Goal: Task Accomplishment & Management: Manage account settings

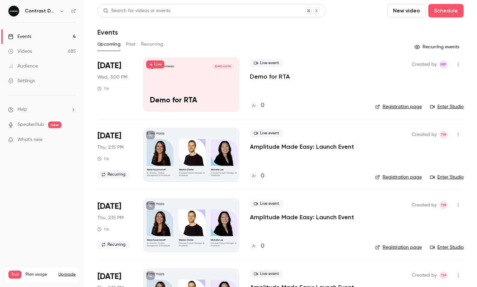
click at [60, 9] on icon "button" at bounding box center [61, 10] width 5 height 5
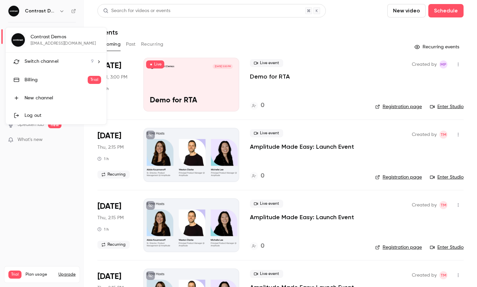
click at [56, 58] on span "Switch channel" at bounding box center [42, 61] width 34 height 7
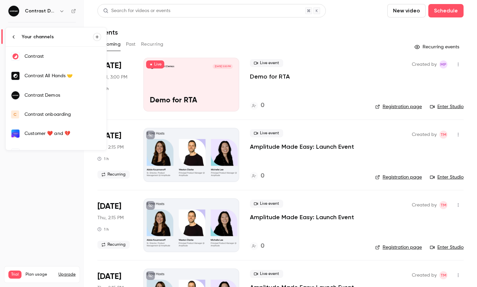
click at [57, 58] on div "Contrast" at bounding box center [63, 56] width 77 height 7
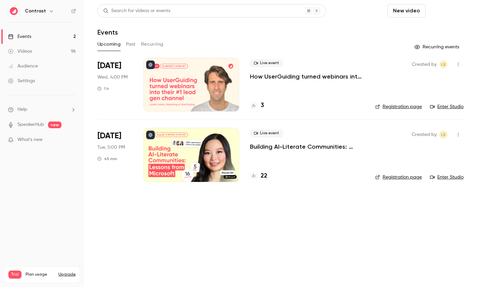
click at [452, 11] on button "Schedule" at bounding box center [445, 10] width 35 height 13
click at [427, 29] on div "One time event" at bounding box center [432, 29] width 51 height 7
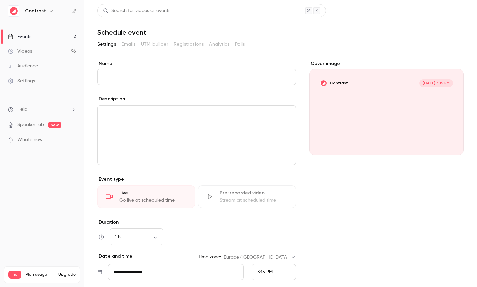
click at [142, 137] on div "editor" at bounding box center [197, 135] width 198 height 59
click at [452, 147] on button "Contrast Sep 10, 3:15 PM" at bounding box center [451, 143] width 13 height 13
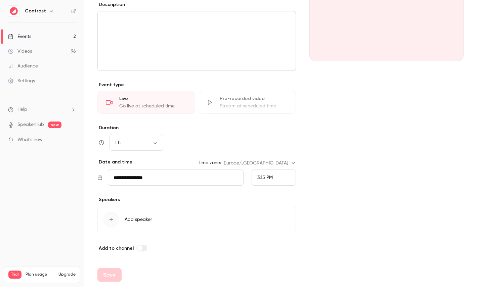
click at [149, 220] on span "Add speaker" at bounding box center [139, 219] width 28 height 7
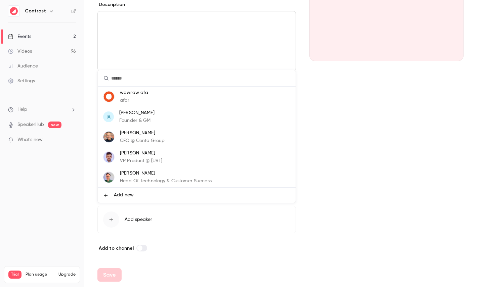
click at [328, 160] on div at bounding box center [238, 143] width 477 height 287
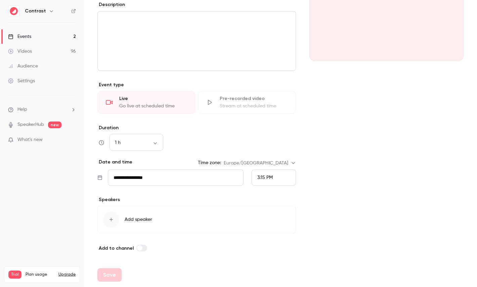
scroll to position [0, 0]
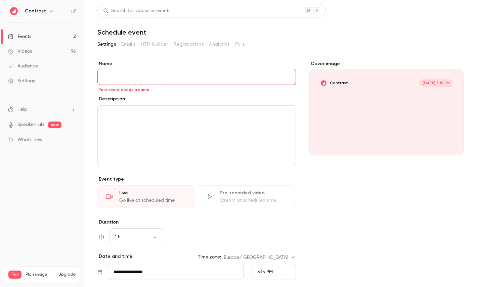
click at [29, 78] on div "Settings" at bounding box center [21, 81] width 27 height 7
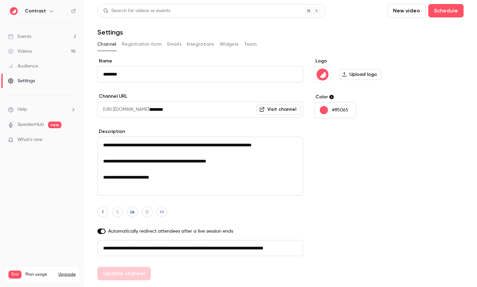
scroll to position [0, 38]
click at [147, 42] on button "Registration form" at bounding box center [142, 44] width 40 height 11
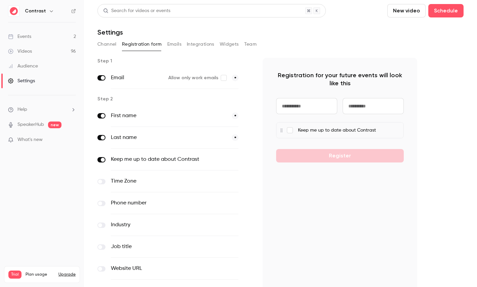
click at [175, 40] on button "Emails" at bounding box center [174, 44] width 14 height 11
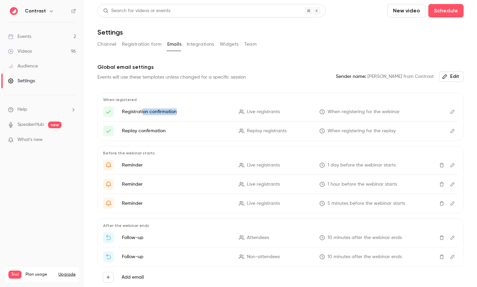
drag, startPoint x: 143, startPoint y: 114, endPoint x: 190, endPoint y: 114, distance: 46.4
click at [190, 114] on p "Registration confirmation" at bounding box center [176, 112] width 109 height 7
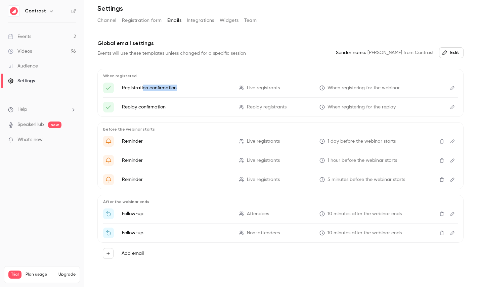
scroll to position [29, 0]
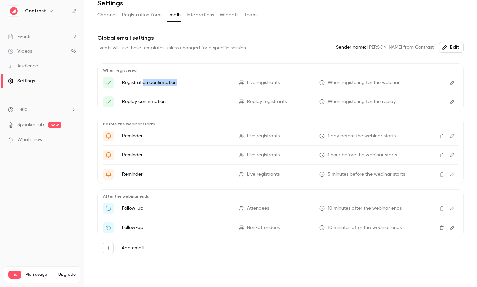
click at [449, 135] on button "Edit" at bounding box center [452, 136] width 11 height 11
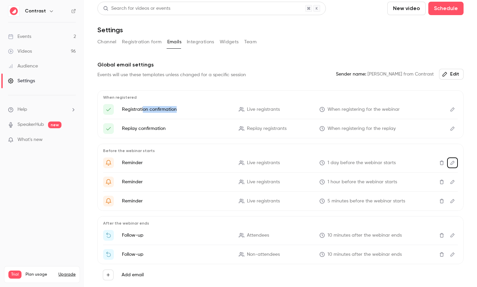
scroll to position [0, 0]
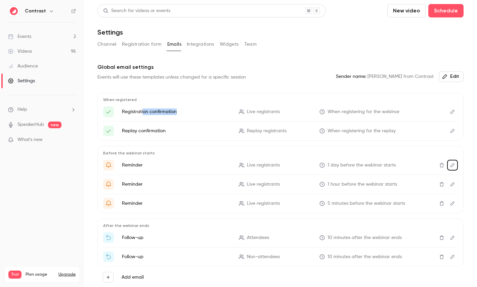
click at [248, 43] on button "Team" at bounding box center [250, 44] width 13 height 11
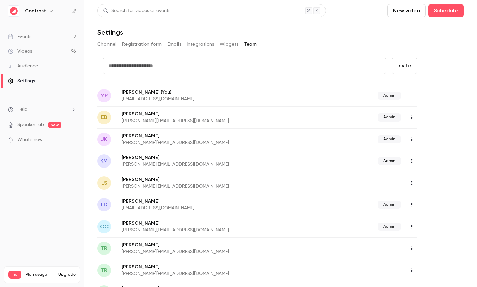
click at [31, 51] on div "Videos" at bounding box center [20, 51] width 24 height 7
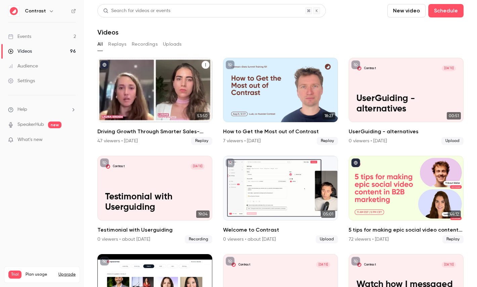
click at [168, 95] on div "Driving Growth Through Smarter Sales-Marketing Collaboration" at bounding box center [154, 90] width 115 height 65
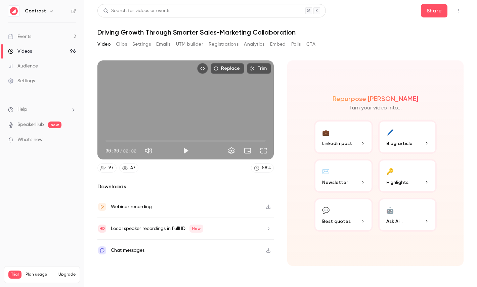
click at [215, 44] on button "Registrations" at bounding box center [224, 44] width 30 height 11
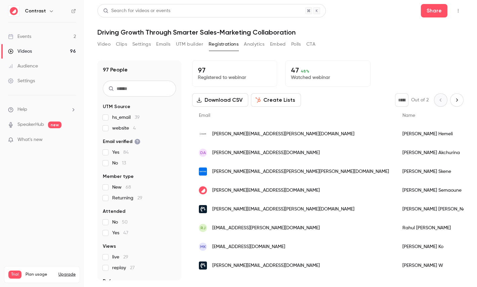
scroll to position [31, 0]
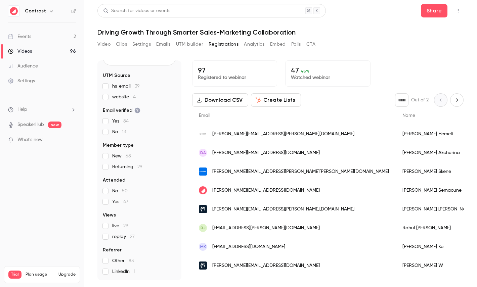
click at [265, 44] on button "Analytics" at bounding box center [254, 44] width 21 height 11
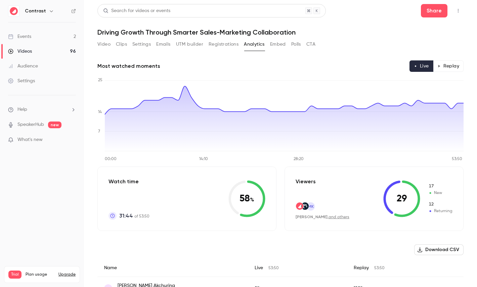
click at [450, 65] on button "Replay" at bounding box center [448, 65] width 31 height 11
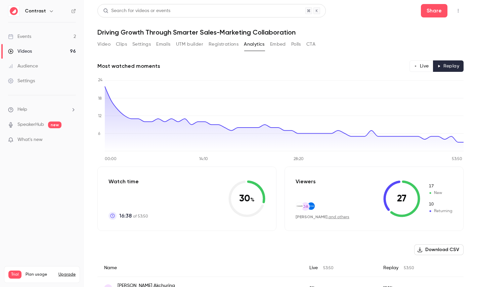
click at [301, 44] on button "Polls" at bounding box center [296, 44] width 10 height 11
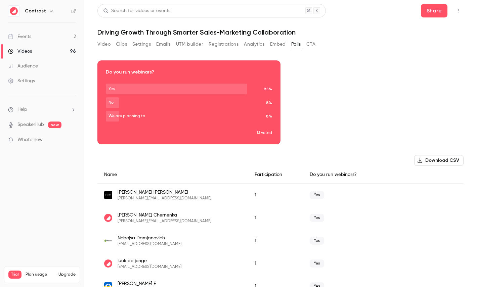
click at [316, 46] on button "CTA" at bounding box center [310, 44] width 9 height 11
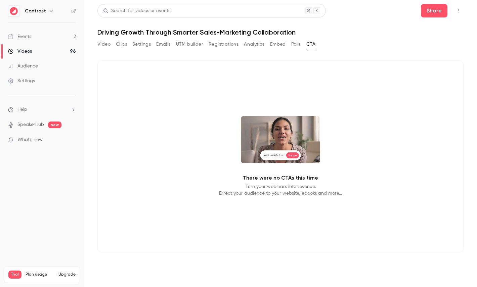
click at [291, 43] on div "Video Clips Settings Emails UTM builder Registrations Analytics Embed Polls CTA" at bounding box center [206, 44] width 218 height 11
click at [296, 44] on button "Polls" at bounding box center [296, 44] width 10 height 11
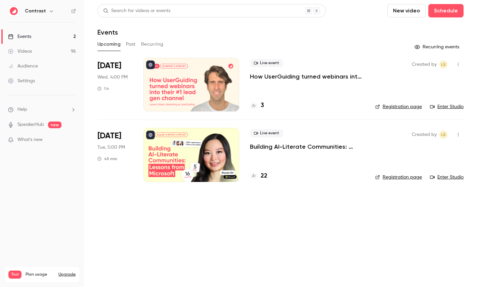
click at [26, 81] on div "Settings" at bounding box center [21, 81] width 27 height 7
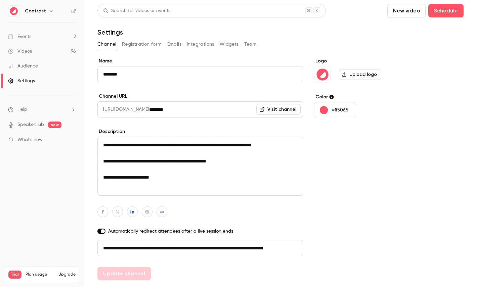
scroll to position [0, 38]
click at [171, 40] on button "Emails" at bounding box center [174, 44] width 14 height 11
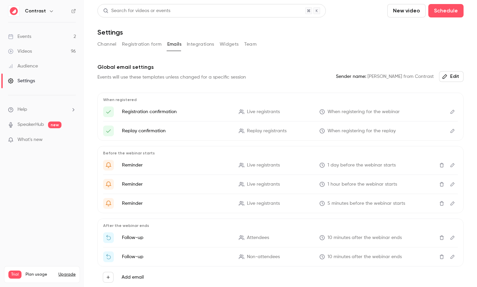
scroll to position [29, 0]
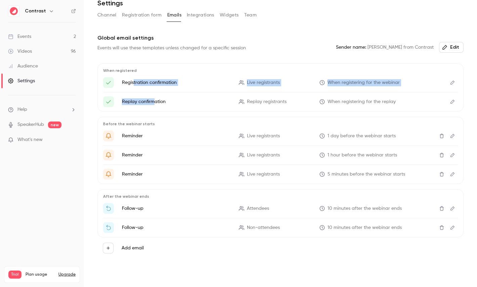
drag, startPoint x: 133, startPoint y: 80, endPoint x: 155, endPoint y: 102, distance: 30.9
click at [155, 102] on ul "Registration confirmation Live registrants When registering for the webinar Rep…" at bounding box center [280, 92] width 355 height 30
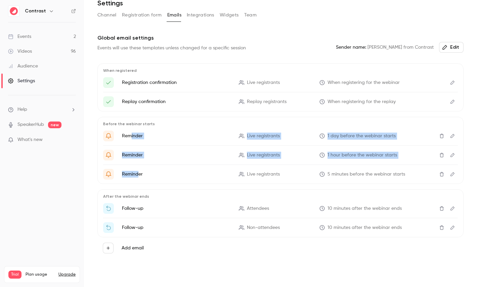
drag, startPoint x: 131, startPoint y: 135, endPoint x: 137, endPoint y: 176, distance: 42.1
click at [137, 176] on ul "Reminder Live registrants 1 day before the webinar starts Reminder Live registr…" at bounding box center [280, 155] width 355 height 49
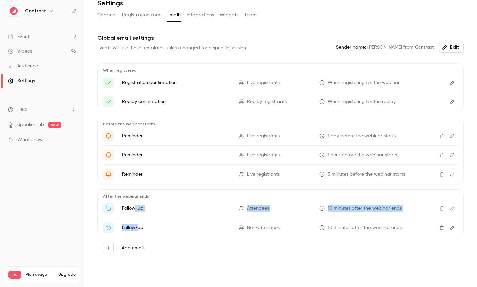
drag, startPoint x: 134, startPoint y: 210, endPoint x: 137, endPoint y: 229, distance: 19.1
click at [137, 229] on ul "Follow-up Attendees 10 minutes after the webinar ends Follow-up Non-attendees 1…" at bounding box center [280, 218] width 355 height 30
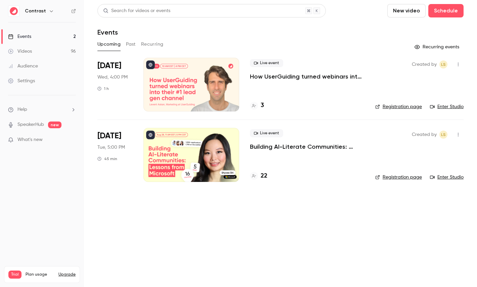
click at [49, 13] on icon "button" at bounding box center [51, 10] width 5 height 5
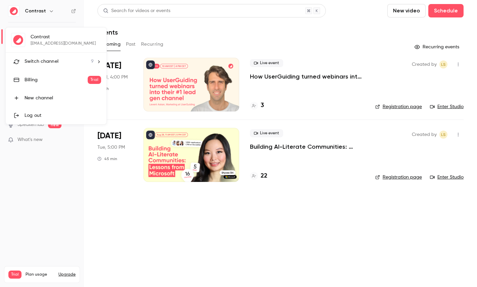
click at [48, 44] on div "Contrast maxim@getcontrast.io Switch channel 9 Billing Trial New channel Log out" at bounding box center [56, 76] width 101 height 97
click at [48, 60] on span "Switch channel" at bounding box center [42, 61] width 34 height 7
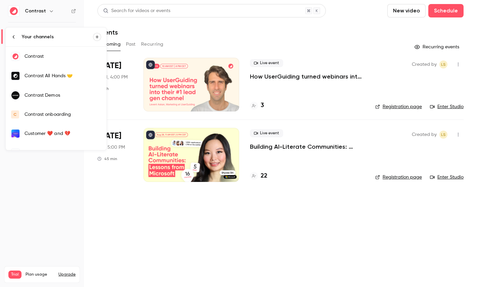
click at [54, 99] on link "Contrast Demos" at bounding box center [56, 95] width 101 height 19
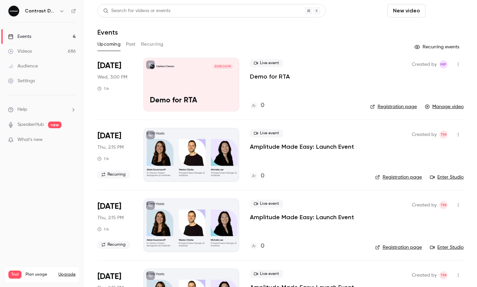
click at [447, 8] on button "Schedule" at bounding box center [445, 10] width 35 height 13
click at [426, 30] on div "One time event" at bounding box center [432, 29] width 51 height 7
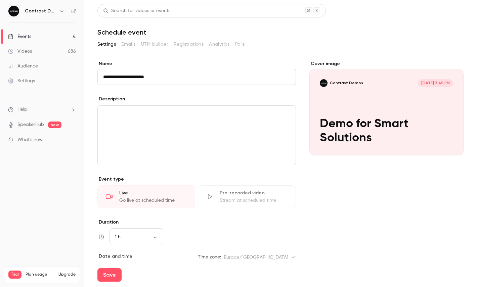
scroll to position [94, 0]
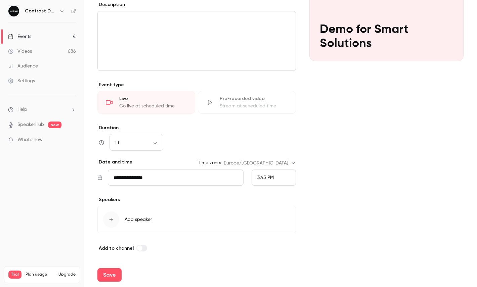
type input "**********"
click at [279, 183] on div "3:45 PM" at bounding box center [274, 178] width 44 height 16
click at [277, 119] on div "4:15 PM" at bounding box center [273, 122] width 33 height 7
click at [344, 126] on div "Cover image Contrast Demos Sep 10, 4:15 PM Demo for Smart Solutions" at bounding box center [387, 109] width 154 height 286
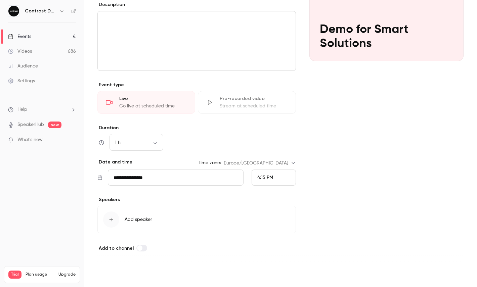
click at [115, 277] on button "Save" at bounding box center [109, 275] width 24 height 13
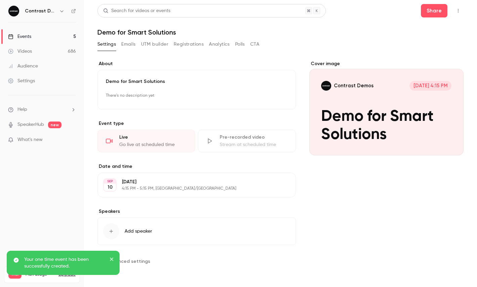
click at [465, 9] on main "**********" at bounding box center [280, 143] width 393 height 287
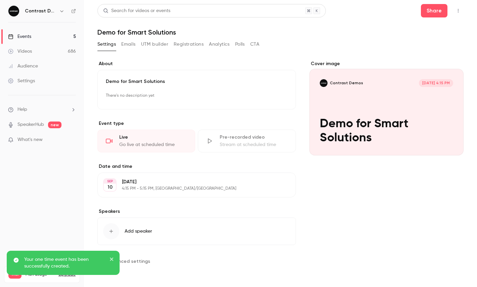
click at [458, 10] on icon "button" at bounding box center [458, 10] width 5 height 5
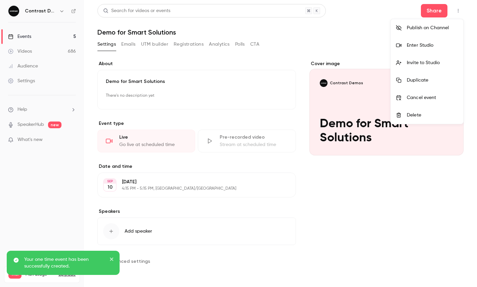
click at [419, 46] on div "Enter Studio" at bounding box center [432, 45] width 51 height 7
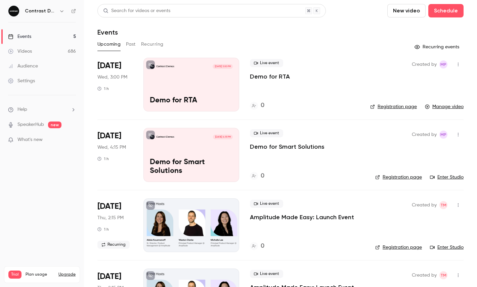
click at [63, 10] on icon "button" at bounding box center [61, 10] width 5 height 5
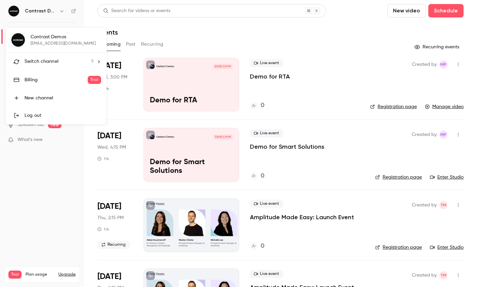
click at [60, 59] on div "Switch channel 9" at bounding box center [59, 61] width 69 height 7
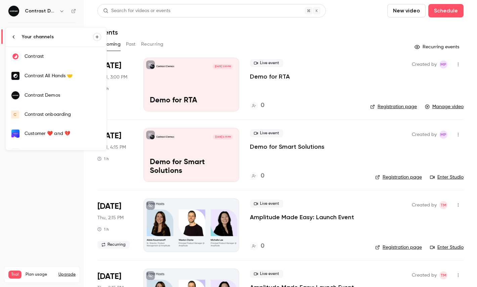
click at [51, 59] on div "Contrast" at bounding box center [63, 56] width 77 height 7
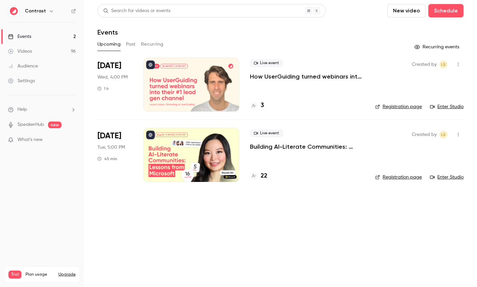
click at [25, 86] on link "Settings" at bounding box center [42, 81] width 84 height 15
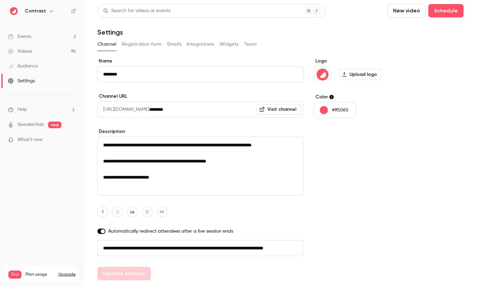
scroll to position [0, 38]
click at [143, 40] on button "Registration form" at bounding box center [142, 44] width 40 height 11
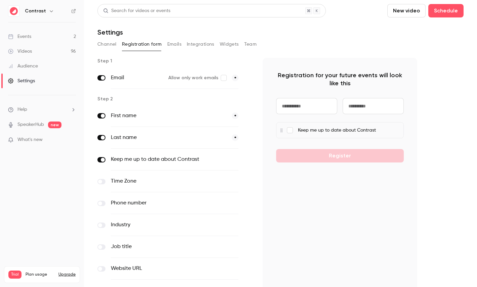
click at [167, 47] on button "Emails" at bounding box center [174, 44] width 14 height 11
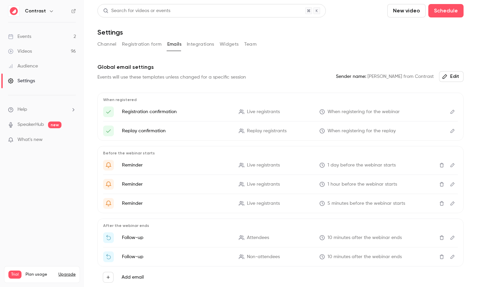
click at [452, 111] on icon "Edit" at bounding box center [452, 112] width 5 height 5
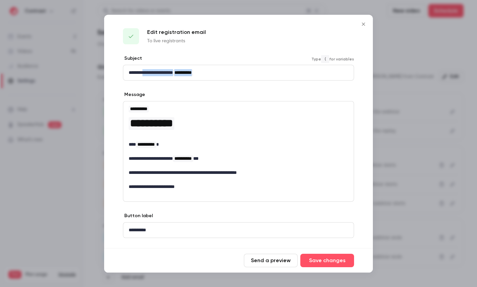
drag, startPoint x: 147, startPoint y: 73, endPoint x: 236, endPoint y: 73, distance: 88.7
click at [236, 73] on p "**********" at bounding box center [239, 72] width 220 height 7
click at [413, 49] on div at bounding box center [238, 143] width 477 height 287
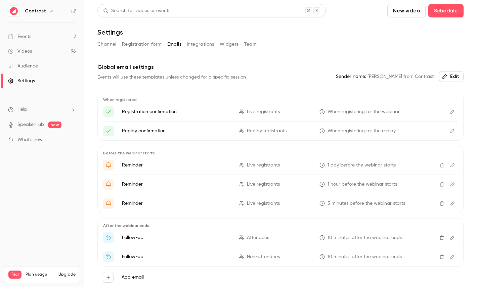
scroll to position [29, 0]
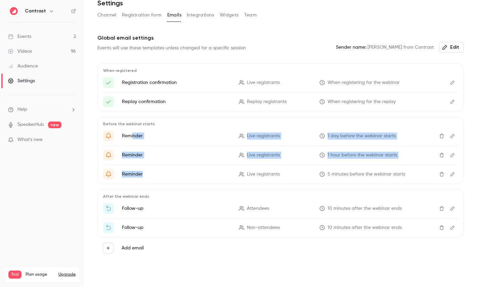
drag, startPoint x: 133, startPoint y: 137, endPoint x: 147, endPoint y: 177, distance: 42.8
click at [147, 177] on ul "Reminder Live registrants 1 day before the webinar starts Reminder Live registr…" at bounding box center [280, 155] width 355 height 49
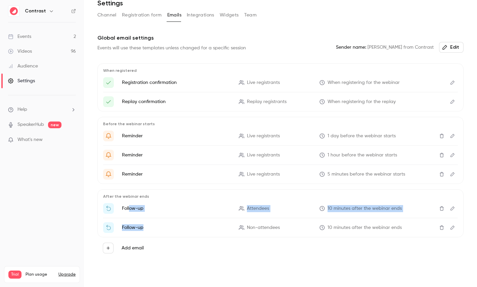
drag, startPoint x: 130, startPoint y: 209, endPoint x: 153, endPoint y: 227, distance: 28.8
click at [153, 227] on ul "Follow-up Attendees 10 minutes after the webinar ends Follow-up Non-attendees 1…" at bounding box center [280, 218] width 355 height 30
click at [153, 227] on p "Follow-up" at bounding box center [176, 227] width 109 height 7
click at [451, 133] on button "Edit" at bounding box center [452, 136] width 11 height 11
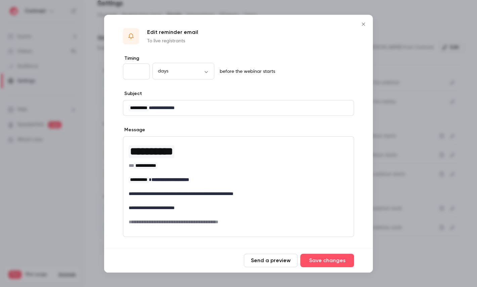
scroll to position [49, 0]
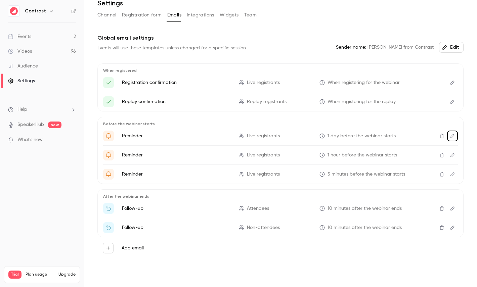
click at [48, 7] on button "button" at bounding box center [51, 11] width 8 height 8
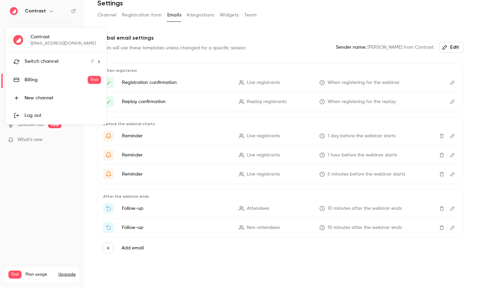
click at [56, 63] on span "Switch channel" at bounding box center [42, 61] width 34 height 7
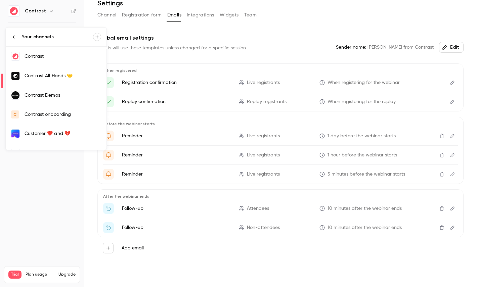
click at [58, 97] on div "Contrast Demos" at bounding box center [63, 95] width 77 height 7
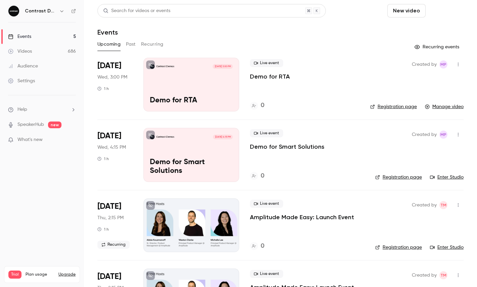
click at [452, 11] on button "Schedule" at bounding box center [445, 10] width 35 height 13
click at [423, 39] on li "Recurring event" at bounding box center [427, 47] width 73 height 18
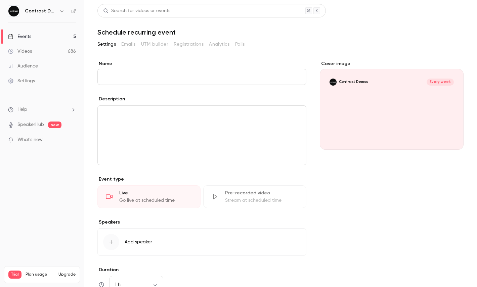
click at [48, 31] on link "Events 5" at bounding box center [42, 36] width 84 height 15
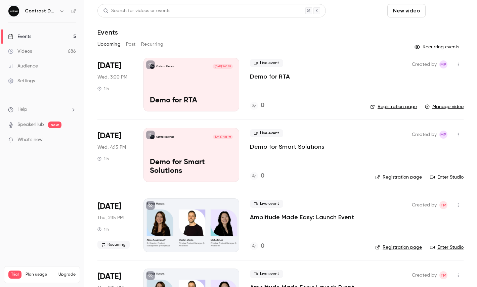
click at [446, 15] on button "Schedule" at bounding box center [445, 10] width 35 height 13
click at [426, 32] on div "One time event" at bounding box center [432, 29] width 51 height 7
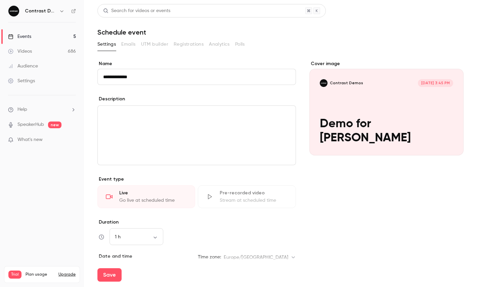
scroll to position [94, 0]
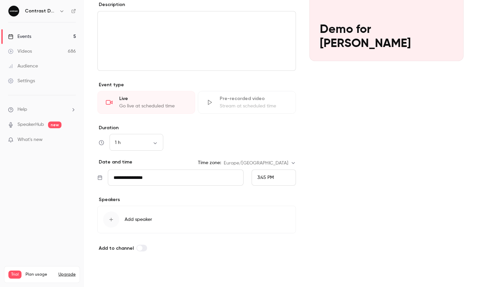
type input "**********"
click at [112, 273] on button "Save" at bounding box center [109, 275] width 24 height 13
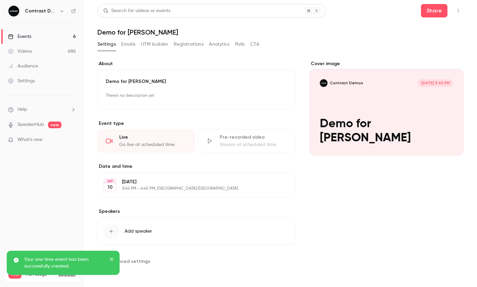
click at [458, 12] on icon "button" at bounding box center [458, 10] width 5 height 5
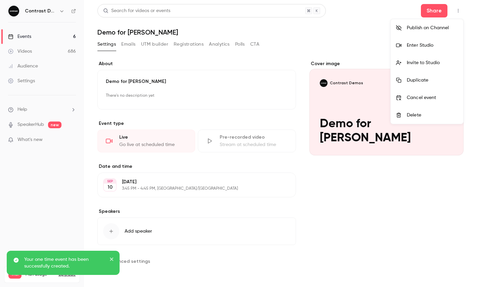
click at [426, 48] on div "Enter Studio" at bounding box center [432, 45] width 51 height 7
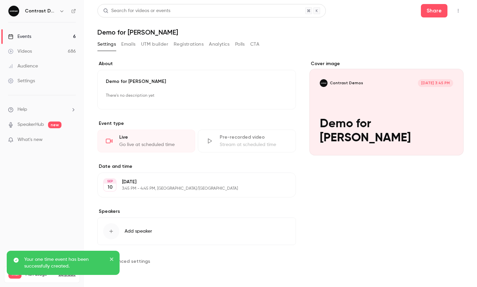
click at [59, 9] on icon "button" at bounding box center [61, 10] width 5 height 5
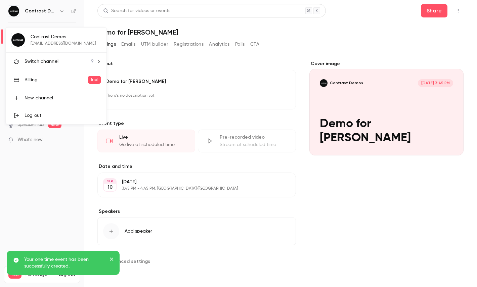
click at [55, 61] on span "Switch channel" at bounding box center [42, 61] width 34 height 7
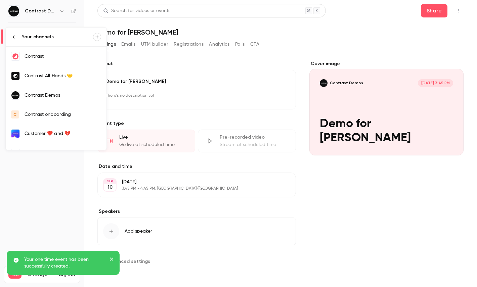
click at [74, 56] on div "Contrast" at bounding box center [63, 56] width 77 height 7
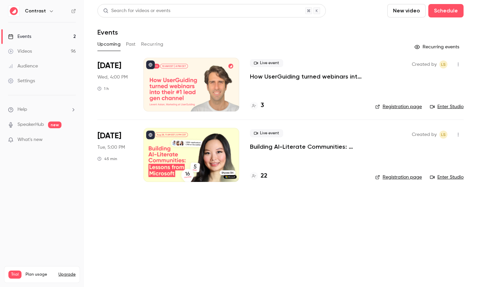
click at [55, 48] on link "Videos 96" at bounding box center [42, 51] width 84 height 15
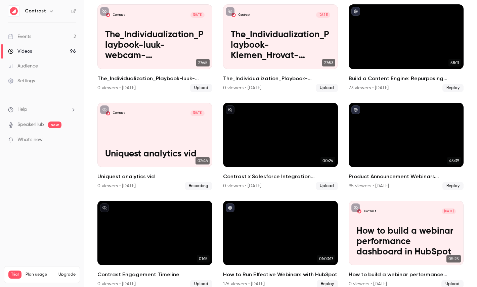
scroll to position [359, 0]
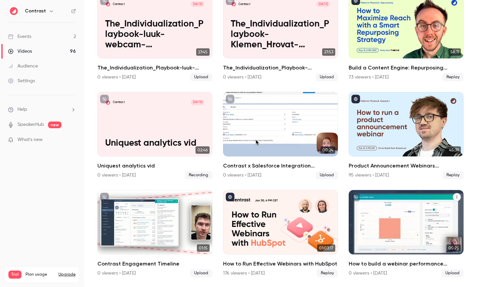
click at [377, 198] on div "Contrast Jan 7" at bounding box center [406, 201] width 99 height 6
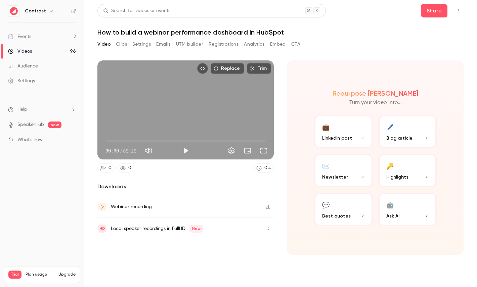
click at [123, 46] on button "Clips" at bounding box center [121, 44] width 11 height 11
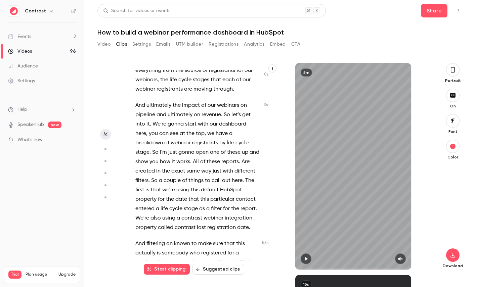
scroll to position [38, 0]
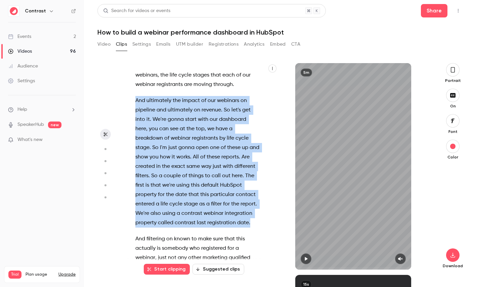
drag, startPoint x: 251, startPoint y: 222, endPoint x: 134, endPoint y: 100, distance: 169.0
click at [133, 100] on div "Hi , in this video , I'm going to show you how to build a webinar performance d…" at bounding box center [201, 170] width 148 height 200
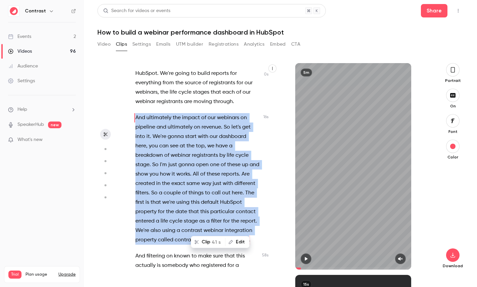
scroll to position [0, 0]
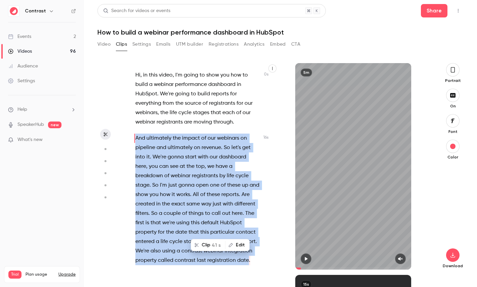
click at [215, 247] on span "41 s" at bounding box center [216, 245] width 9 height 7
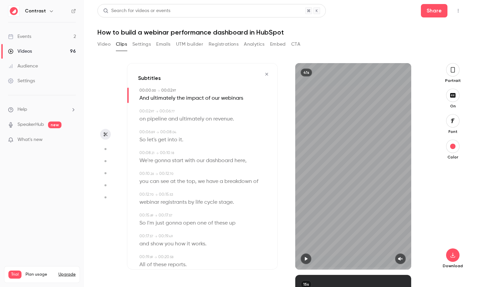
click at [453, 68] on icon "button" at bounding box center [453, 69] width 4 height 5
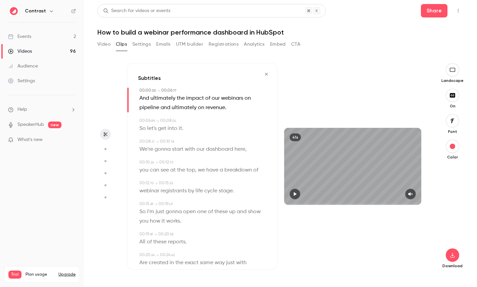
click at [453, 121] on icon "button" at bounding box center [452, 120] width 7 height 5
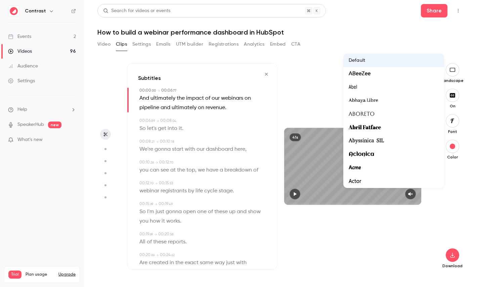
click at [336, 92] on div at bounding box center [238, 143] width 477 height 287
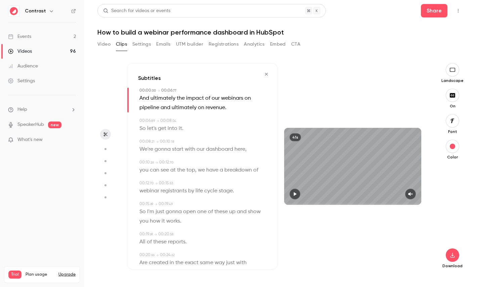
click at [217, 155] on div "00:00 . 00 → 00:06 . 77 And ultimately the impact of our webinars on pipeline a…" at bounding box center [202, 248] width 128 height 320
click at [227, 149] on span "dashboard" at bounding box center [219, 149] width 27 height 9
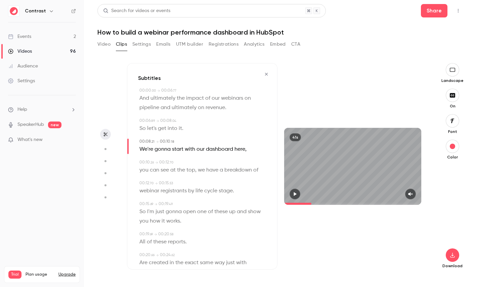
click at [103, 149] on icon "button" at bounding box center [105, 149] width 6 height 5
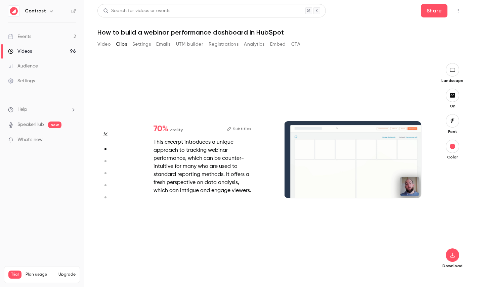
click at [106, 164] on button "button" at bounding box center [105, 161] width 11 height 11
type input "***"
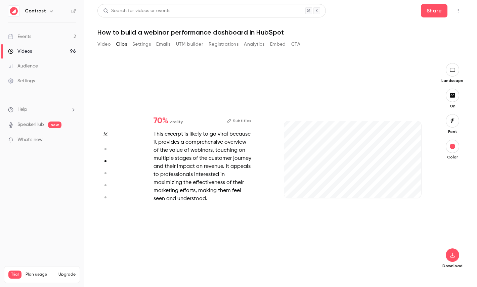
scroll to position [424, 0]
type input "***"
click at [106, 172] on icon "button" at bounding box center [105, 173] width 6 height 5
type input "***"
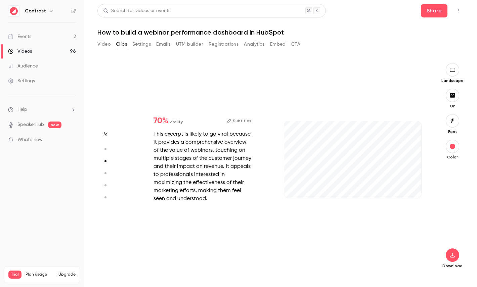
type input "***"
type input "*"
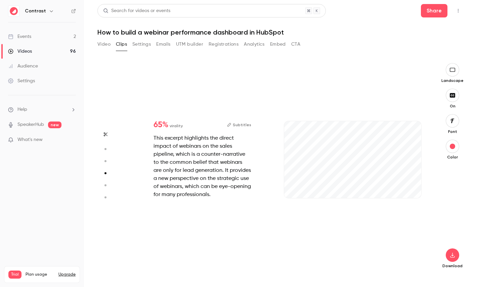
type input "***"
click at [107, 185] on icon "button" at bounding box center [105, 185] width 6 height 5
type input "***"
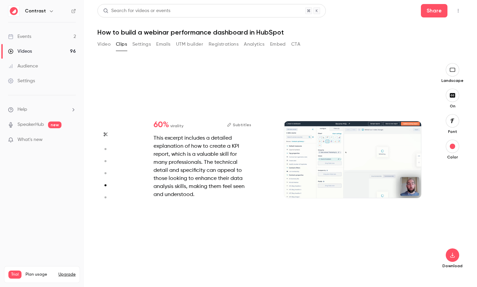
type input "*"
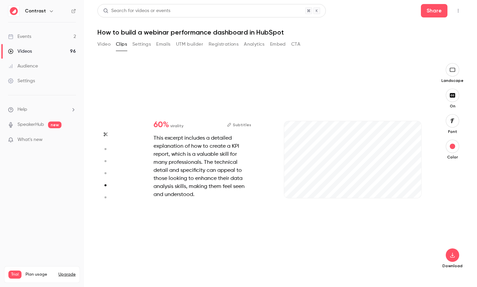
type input "***"
click at [105, 195] on button "button" at bounding box center [105, 197] width 11 height 11
type input "***"
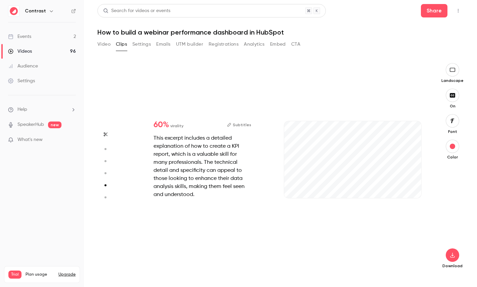
type input "*"
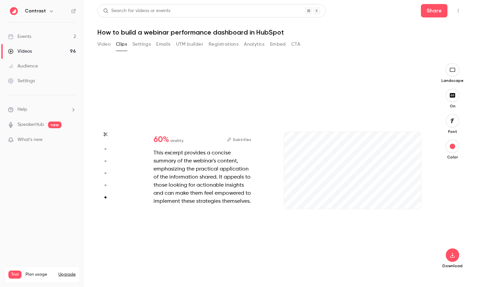
click at [106, 186] on circle "button" at bounding box center [106, 185] width 2 height 2
type input "***"
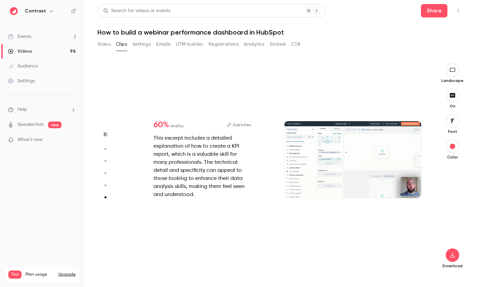
type input "*"
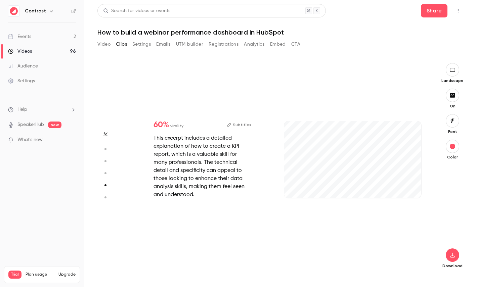
click at [107, 173] on icon "button" at bounding box center [105, 173] width 6 height 5
type input "***"
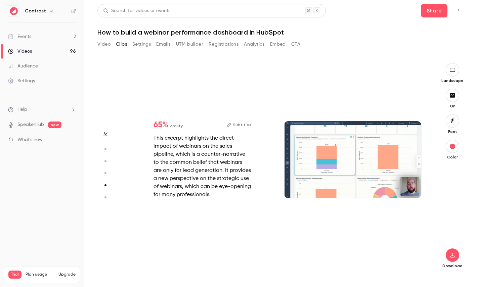
type input "*"
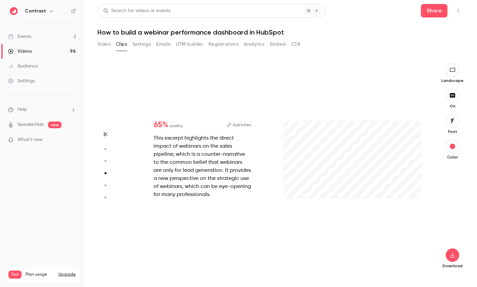
click at [107, 164] on button "button" at bounding box center [105, 161] width 11 height 11
type input "***"
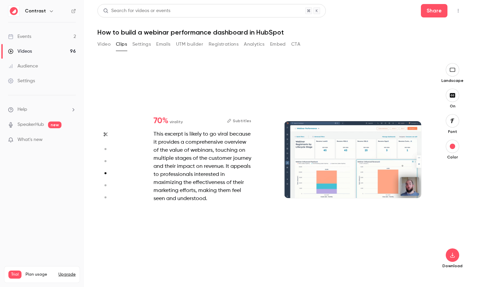
type input "***"
type input "*"
click at [107, 151] on icon "button" at bounding box center [105, 149] width 6 height 5
type input "***"
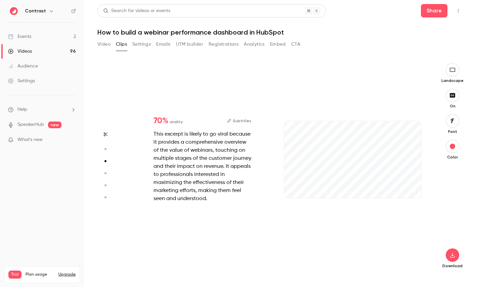
type input "***"
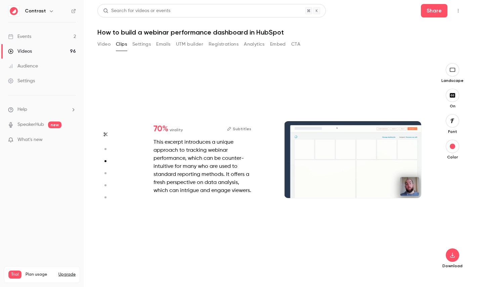
type input "***"
type input "*"
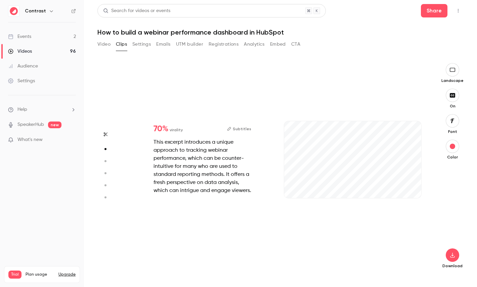
type input "***"
click at [50, 52] on link "Videos 96" at bounding box center [42, 51] width 84 height 15
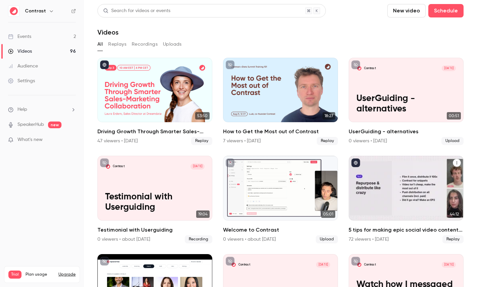
click at [375, 186] on div "5 tips for making epic social video content in B2B marketing" at bounding box center [406, 188] width 115 height 65
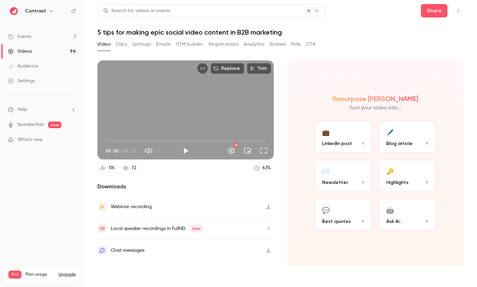
click at [128, 151] on span "44:12" at bounding box center [129, 151] width 13 height 7
drag, startPoint x: 128, startPoint y: 151, endPoint x: 134, endPoint y: 151, distance: 5.4
click at [134, 151] on span "44:12" at bounding box center [129, 151] width 13 height 7
click at [408, 188] on button "🔑 Highlights" at bounding box center [407, 176] width 59 height 34
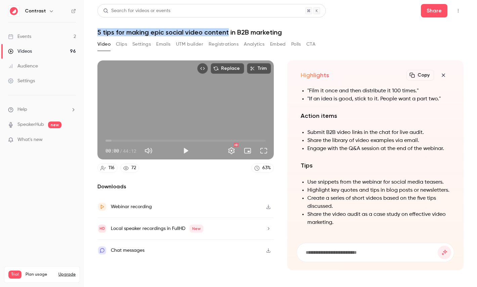
drag, startPoint x: 96, startPoint y: 32, endPoint x: 227, endPoint y: 34, distance: 130.8
click at [227, 34] on main "Search for videos or events Share 5 tips for making epic social video content i…" at bounding box center [280, 143] width 393 height 287
copy h1 "5 tips for making epic social video conten"
click at [344, 250] on input at bounding box center [371, 252] width 133 height 7
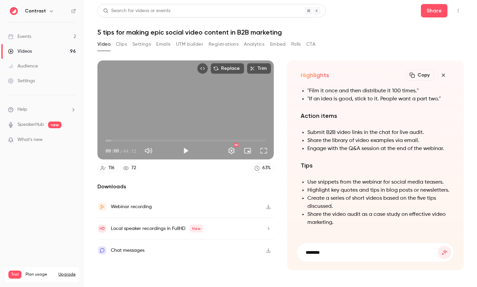
paste input "**********"
type input "**********"
click at [438, 246] on button "submit" at bounding box center [444, 252] width 13 height 13
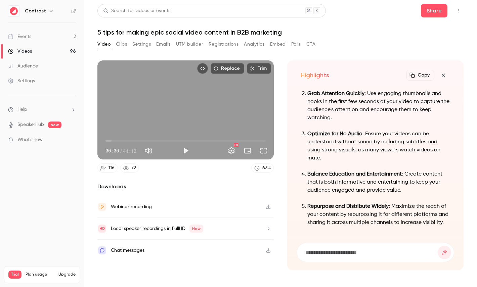
click at [447, 75] on icon "button" at bounding box center [444, 75] width 8 height 5
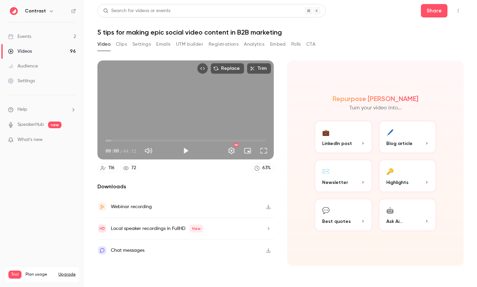
click at [64, 272] on button "Upgrade" at bounding box center [66, 274] width 17 height 5
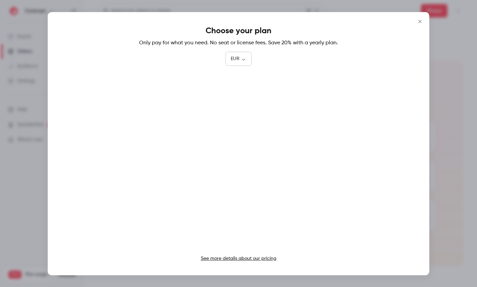
click at [248, 59] on body "Contrast Events 2 Videos 96 Audience Settings Help SpeakerHub new What's new Tr…" at bounding box center [238, 143] width 477 height 287
click at [241, 135] on li "GBP" at bounding box center [238, 132] width 26 height 17
type input "***"
click at [18, 62] on div at bounding box center [238, 143] width 477 height 287
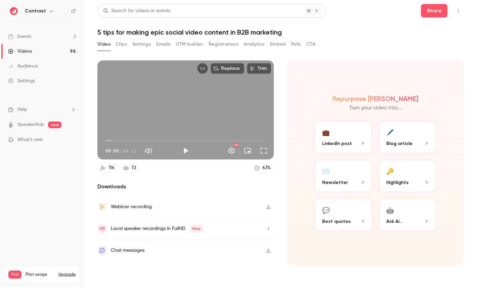
click at [27, 82] on div "Settings" at bounding box center [21, 81] width 27 height 7
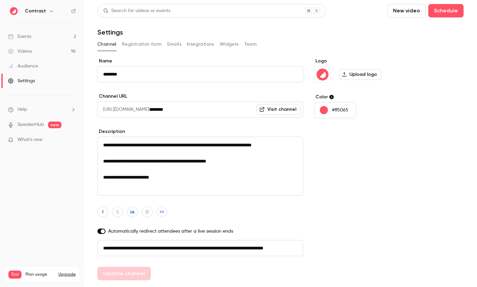
scroll to position [0, 38]
click at [140, 45] on button "Registration form" at bounding box center [142, 44] width 40 height 11
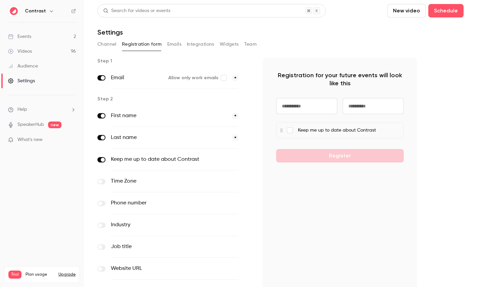
click at [174, 43] on button "Emails" at bounding box center [174, 44] width 14 height 11
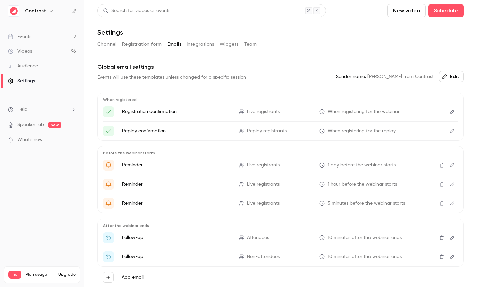
click at [189, 40] on button "Integrations" at bounding box center [201, 44] width 28 height 11
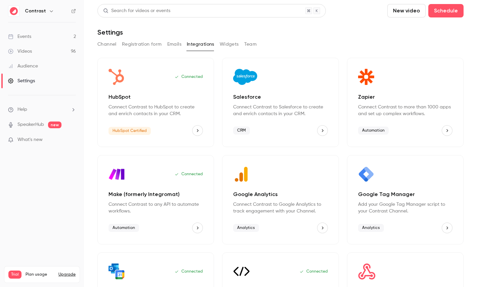
click at [251, 43] on button "Team" at bounding box center [250, 44] width 13 height 11
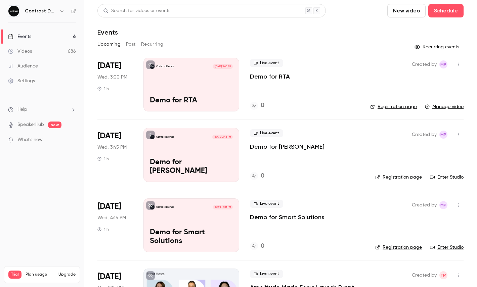
click at [63, 11] on icon "button" at bounding box center [61, 11] width 3 height 2
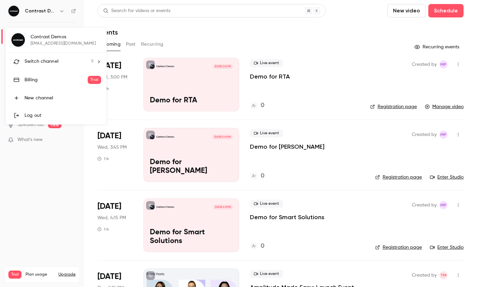
click at [65, 53] on li "Switch channel 9" at bounding box center [56, 62] width 101 height 18
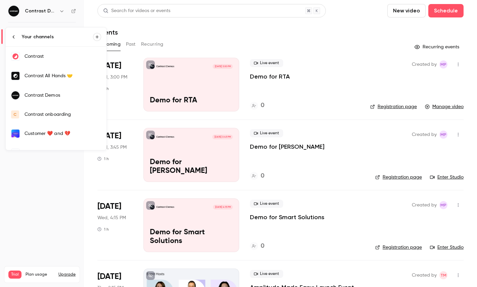
click at [44, 55] on div "Contrast" at bounding box center [63, 56] width 77 height 7
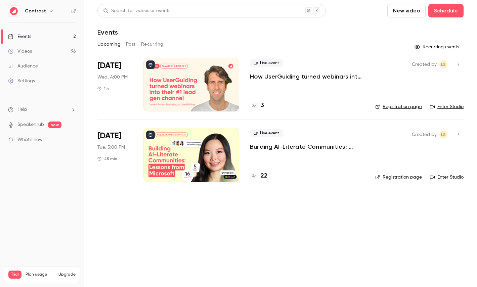
click at [216, 86] on div at bounding box center [191, 85] width 96 height 54
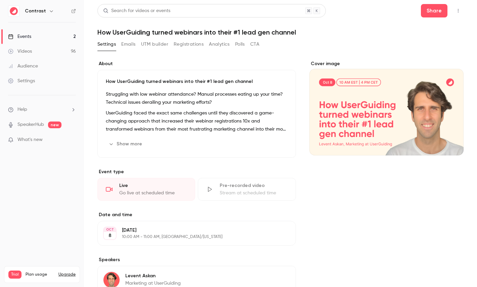
click at [187, 43] on button "Registrations" at bounding box center [189, 44] width 30 height 11
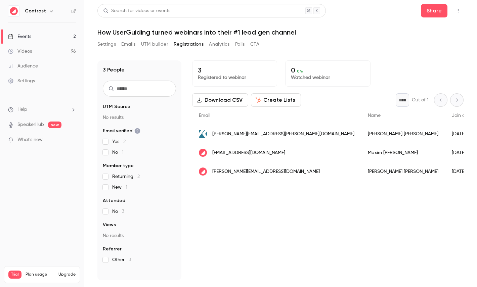
click at [282, 104] on button "Create Lists" at bounding box center [276, 99] width 50 height 13
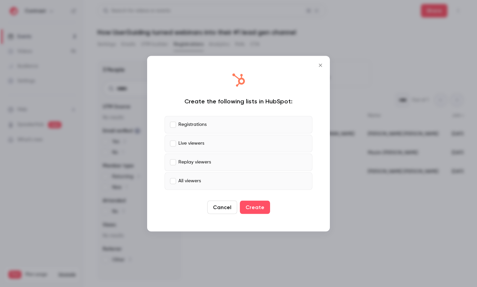
click at [199, 124] on p "Registrations" at bounding box center [192, 124] width 28 height 7
click at [195, 158] on label "Replay viewers" at bounding box center [239, 162] width 148 height 17
click at [198, 180] on p "All viewers" at bounding box center [189, 181] width 23 height 7
drag, startPoint x: 194, startPoint y: 129, endPoint x: 194, endPoint y: 145, distance: 15.8
click at [194, 129] on label "Registrations" at bounding box center [239, 124] width 148 height 17
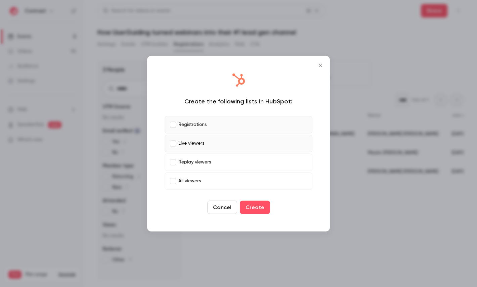
click at [197, 161] on p "Replay viewers" at bounding box center [194, 162] width 33 height 7
click at [197, 182] on p "All viewers" at bounding box center [189, 181] width 23 height 7
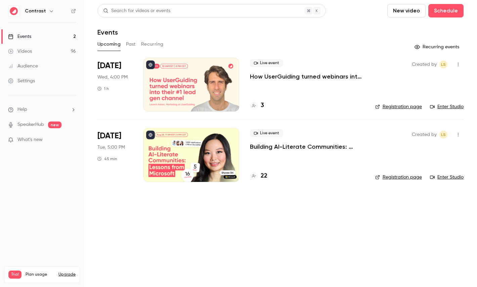
click at [49, 53] on link "Videos 96" at bounding box center [42, 51] width 84 height 15
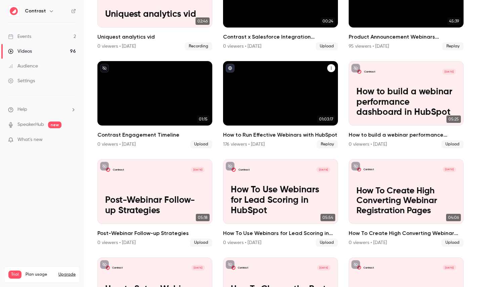
scroll to position [482, 0]
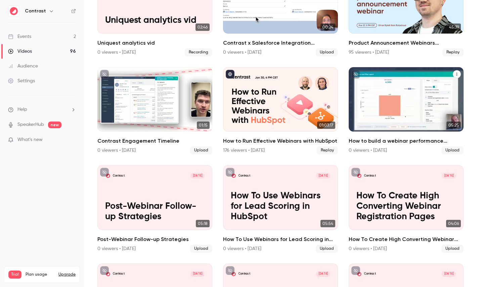
click at [419, 101] on p "How to build a webinar performance dashboard in HubSpot" at bounding box center [406, 108] width 99 height 31
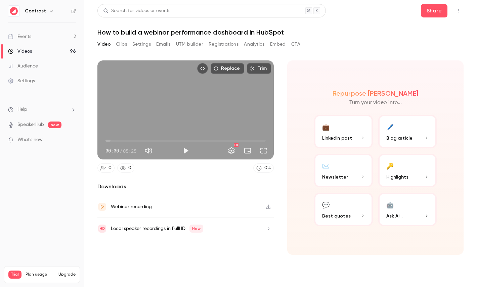
click at [121, 42] on button "Clips" at bounding box center [121, 44] width 11 height 11
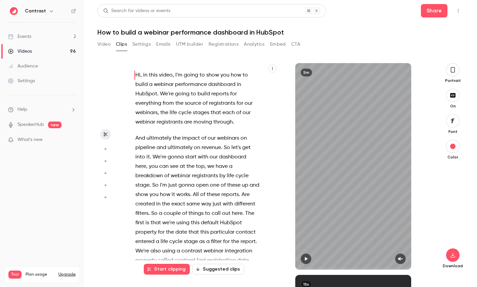
click at [271, 66] on button "button" at bounding box center [273, 69] width 8 height 8
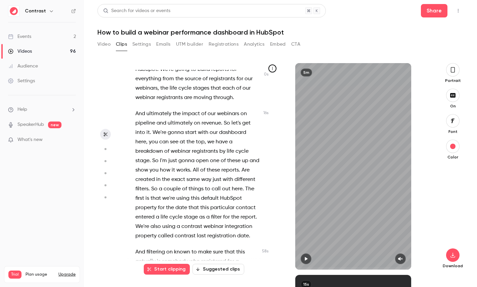
scroll to position [30, 0]
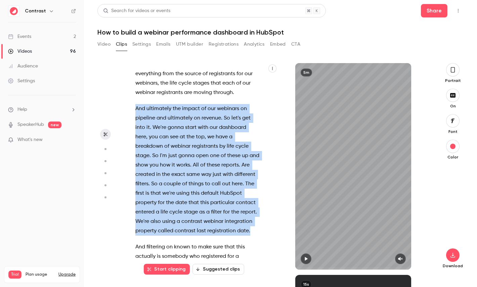
drag, startPoint x: 251, startPoint y: 231, endPoint x: 136, endPoint y: 107, distance: 169.3
click at [136, 107] on p "And ultimately the impact of our webinars on pipeline and ultimately on revenue…" at bounding box center [197, 170] width 124 height 132
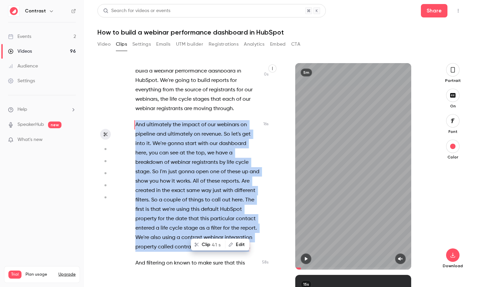
scroll to position [0, 0]
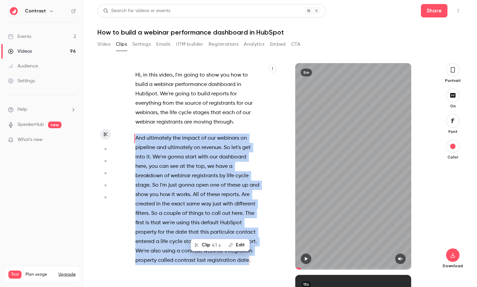
click at [210, 246] on button "Clip 41 s" at bounding box center [208, 245] width 33 height 11
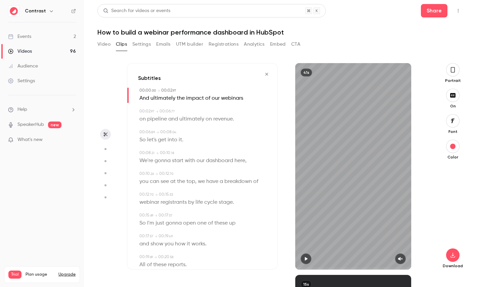
click at [454, 67] on icon "button" at bounding box center [452, 69] width 5 height 7
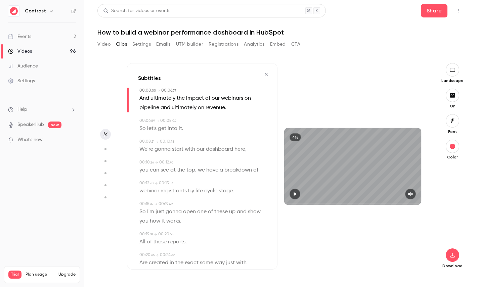
click at [452, 123] on icon "button" at bounding box center [453, 121] width 4 height 4
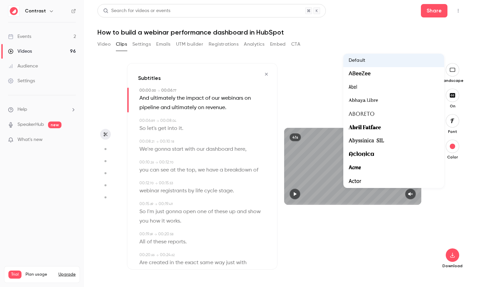
click at [460, 175] on div at bounding box center [238, 143] width 477 height 287
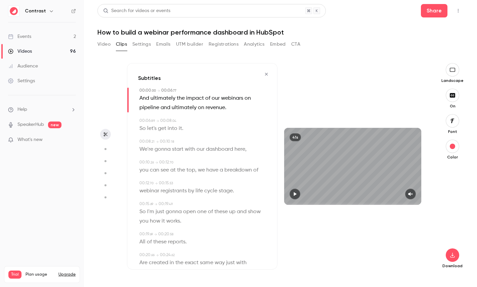
click at [204, 149] on span "our" at bounding box center [201, 149] width 8 height 9
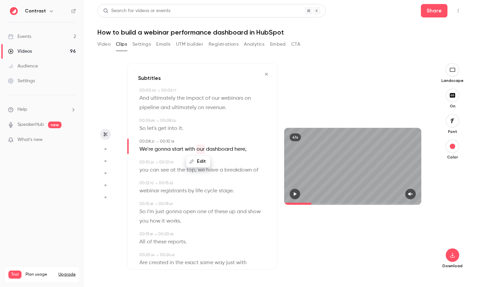
click at [104, 153] on button "button" at bounding box center [105, 149] width 11 height 11
type input "***"
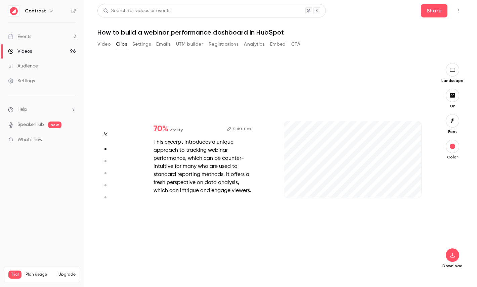
type input "***"
click at [108, 160] on icon "button" at bounding box center [105, 161] width 6 height 5
type input "***"
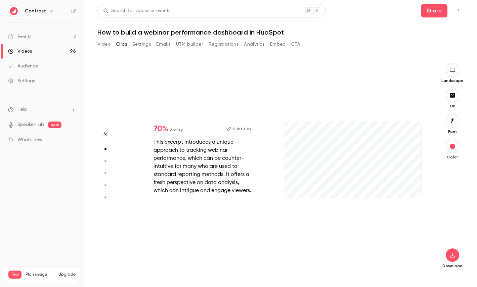
type input "*"
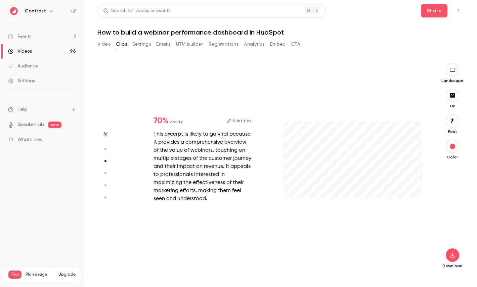
type input "***"
click at [108, 173] on button "button" at bounding box center [105, 173] width 11 height 11
type input "***"
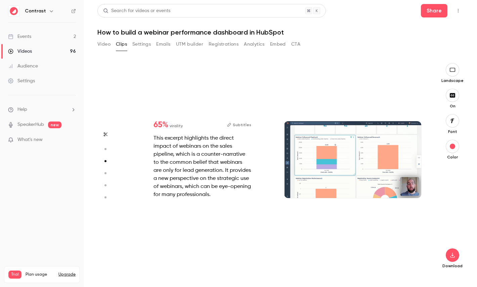
type input "*"
click at [108, 187] on icon "button" at bounding box center [105, 185] width 6 height 5
type input "***"
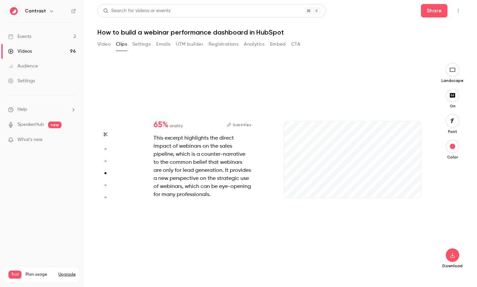
type input "***"
type input "*"
type input "***"
click at [107, 174] on icon "button" at bounding box center [105, 173] width 6 height 5
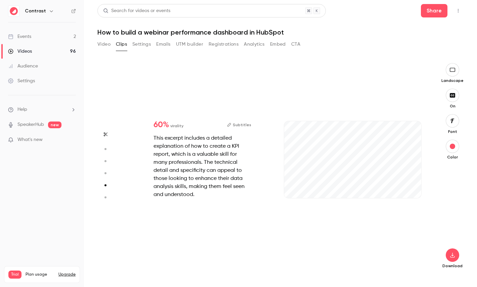
type input "***"
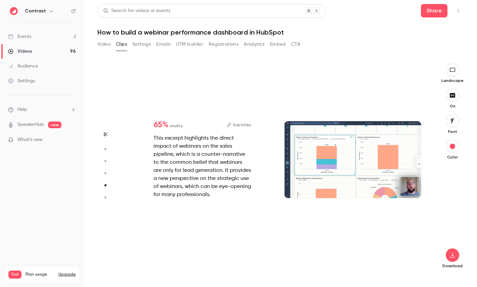
type input "***"
type input "*"
click at [104, 154] on button "button" at bounding box center [105, 149] width 11 height 11
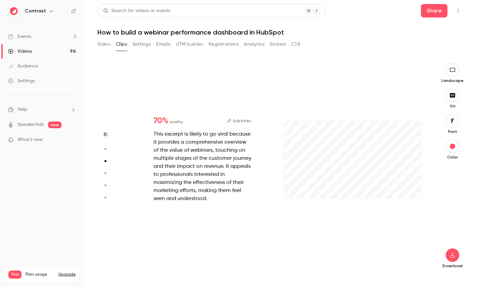
type input "***"
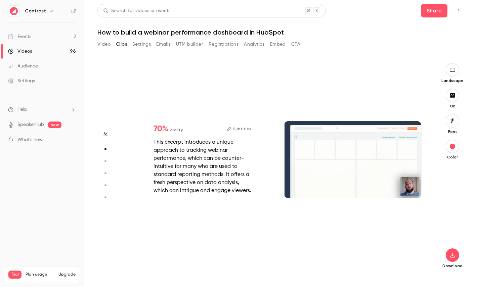
scroll to position [212, 0]
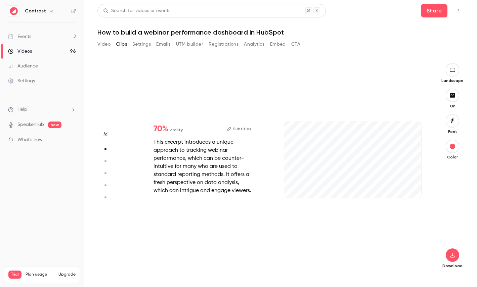
type input "***"
click at [41, 54] on link "Videos 96" at bounding box center [42, 51] width 84 height 15
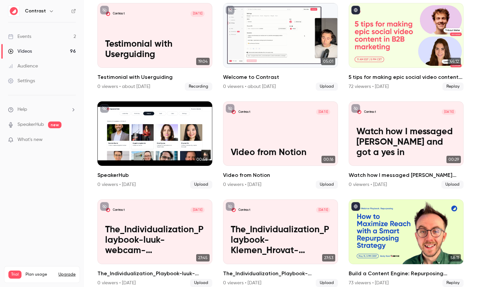
scroll to position [164, 0]
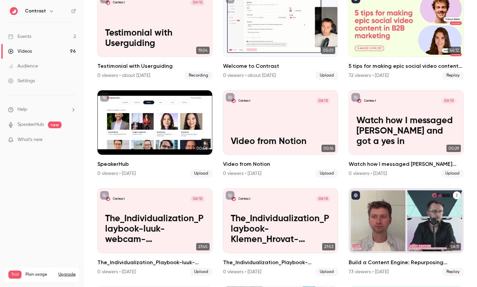
click at [404, 216] on div "Build a Content Engine: Repurposing Strategies for SaaS Teams" at bounding box center [406, 221] width 115 height 65
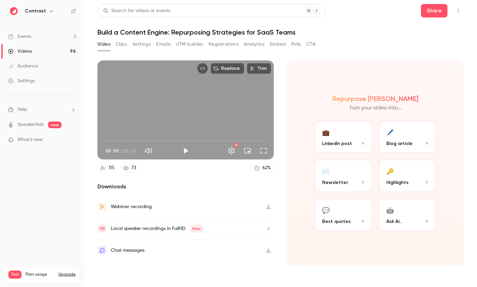
click at [125, 150] on span "58:11" at bounding box center [129, 151] width 13 height 7
drag, startPoint x: 125, startPoint y: 150, endPoint x: 135, endPoint y: 150, distance: 10.8
click at [135, 150] on span "58:11" at bounding box center [129, 151] width 13 height 7
click at [392, 184] on span "Highlights" at bounding box center [397, 182] width 22 height 7
click at [404, 170] on button "🔑 Highlights" at bounding box center [407, 176] width 59 height 34
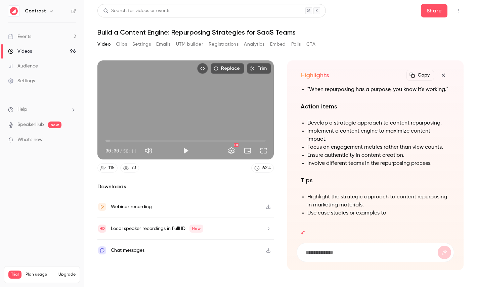
click at [142, 34] on h1 "Build a Content Engine: Repurposing Strategies for SaaS Teams" at bounding box center [280, 32] width 366 height 8
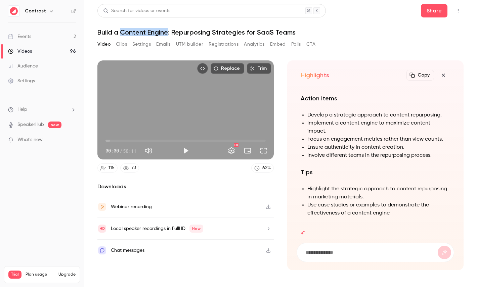
drag, startPoint x: 142, startPoint y: 34, endPoint x: 152, endPoint y: 34, distance: 10.4
click at [152, 34] on h1 "Build a Content Engine: Repurposing Strategies for SaaS Teams" at bounding box center [280, 32] width 366 height 8
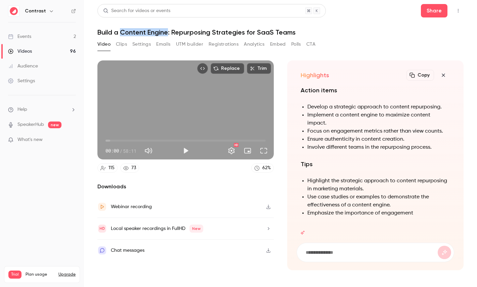
copy h1 "Content Engine"
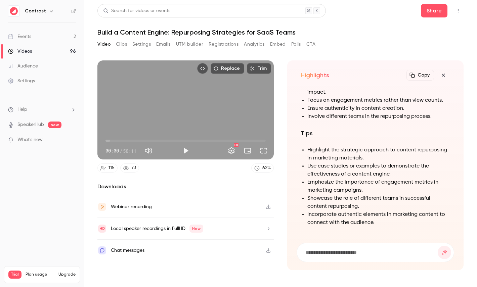
click at [327, 252] on input at bounding box center [371, 252] width 133 height 7
paste input "**********"
type input "**********"
click at [438, 246] on button "submit" at bounding box center [444, 252] width 13 height 13
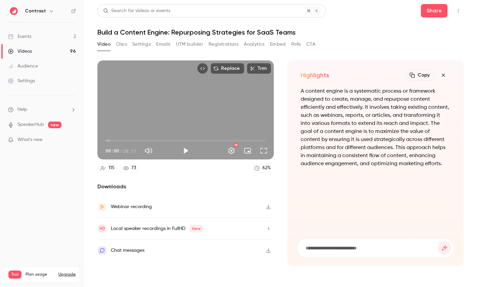
click at [445, 75] on icon "button" at bounding box center [444, 75] width 8 height 5
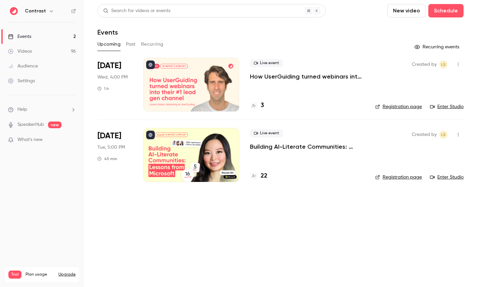
click at [173, 81] on div at bounding box center [191, 85] width 96 height 54
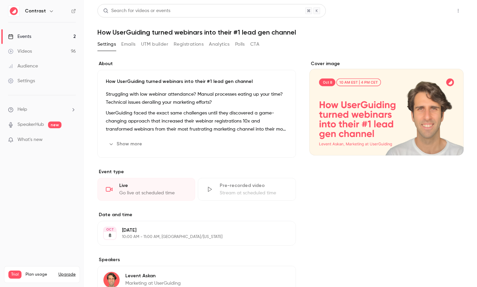
click at [435, 8] on button "Share" at bounding box center [434, 10] width 27 height 13
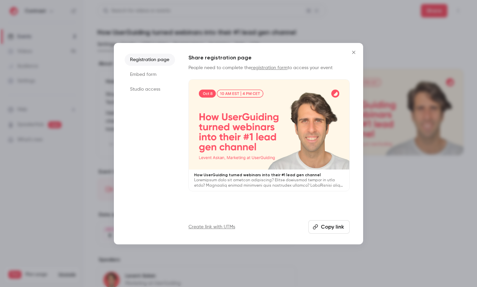
click at [137, 77] on li "Embed form" at bounding box center [150, 75] width 50 height 12
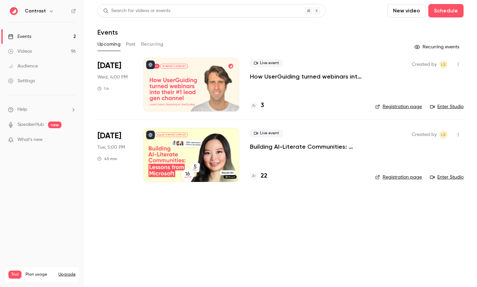
click at [33, 82] on div "Settings" at bounding box center [21, 81] width 27 height 7
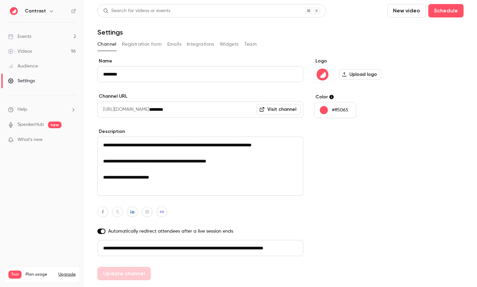
scroll to position [0, 38]
click at [145, 44] on button "Registration form" at bounding box center [142, 44] width 40 height 11
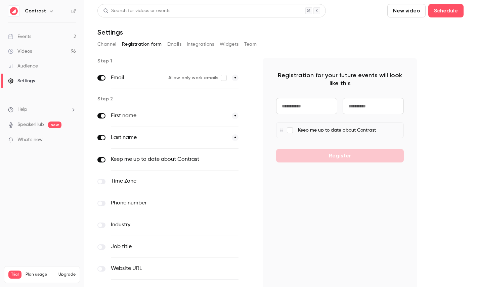
scroll to position [66, 0]
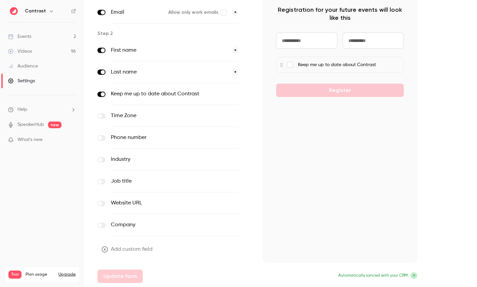
click at [125, 249] on button "Add custom field" at bounding box center [127, 249] width 60 height 13
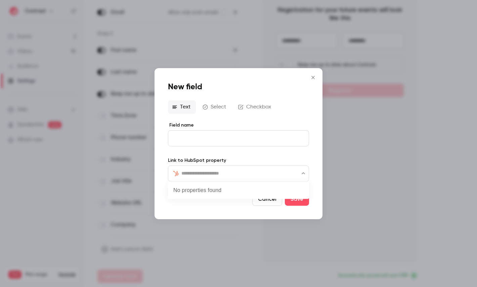
click at [204, 175] on input "text" at bounding box center [242, 173] width 122 height 8
type input "***"
click at [182, 200] on li "CRM" at bounding box center [238, 192] width 141 height 16
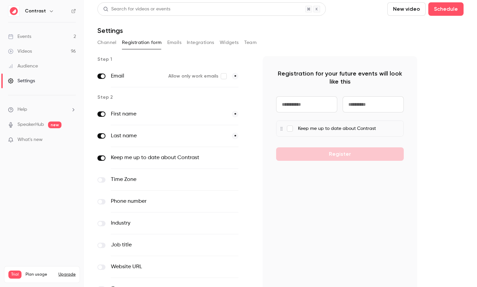
scroll to position [0, 0]
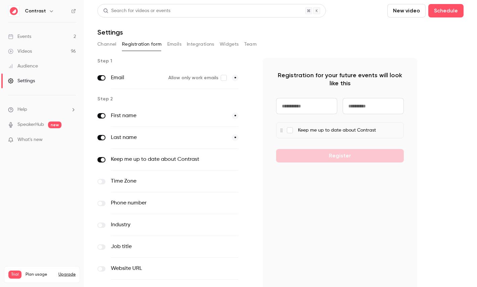
click at [173, 47] on button "Emails" at bounding box center [174, 44] width 14 height 11
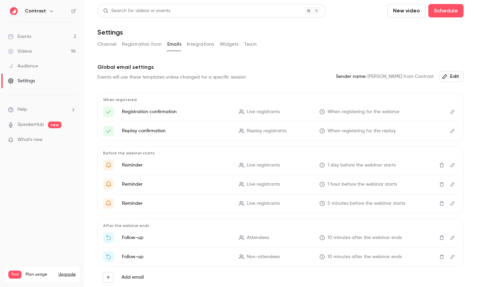
click at [455, 109] on button "Edit" at bounding box center [452, 112] width 11 height 11
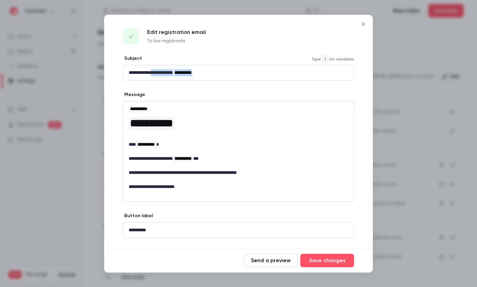
drag, startPoint x: 156, startPoint y: 74, endPoint x: 287, endPoint y: 74, distance: 131.1
click at [287, 74] on p "**********" at bounding box center [239, 72] width 220 height 7
click at [435, 137] on div at bounding box center [238, 143] width 477 height 287
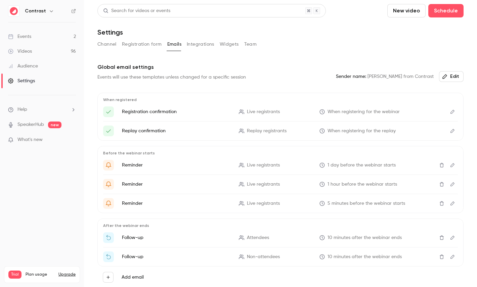
click at [242, 75] on div "Events will use these templates unless changed for a specific session" at bounding box center [171, 77] width 149 height 7
click at [202, 44] on button "Integrations" at bounding box center [201, 44] width 28 height 11
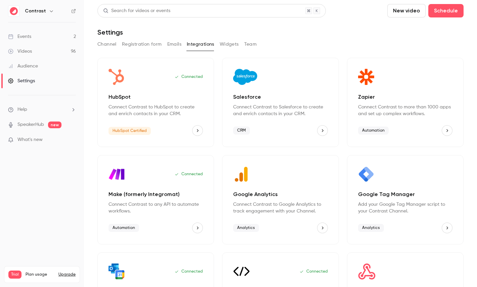
click at [244, 45] on button "Team" at bounding box center [250, 44] width 13 height 11
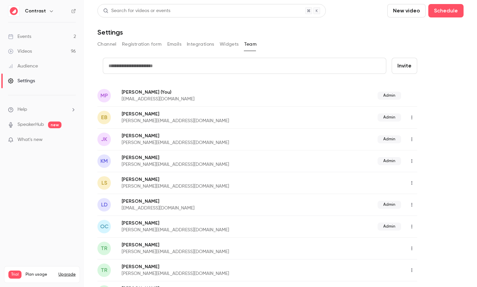
click at [26, 69] on div "Audience" at bounding box center [23, 66] width 30 height 7
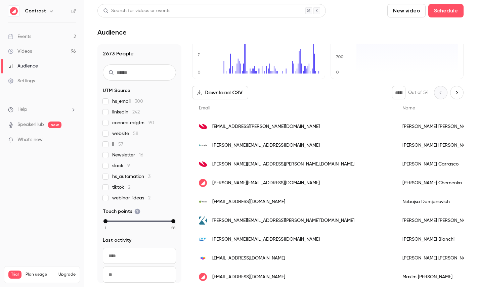
scroll to position [57, 0]
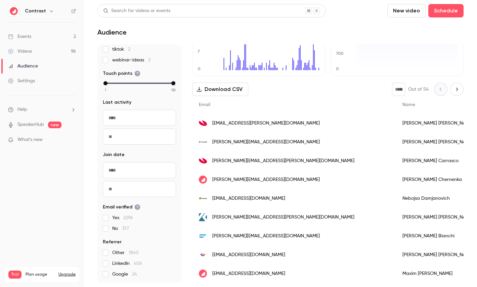
scroll to position [0, 0]
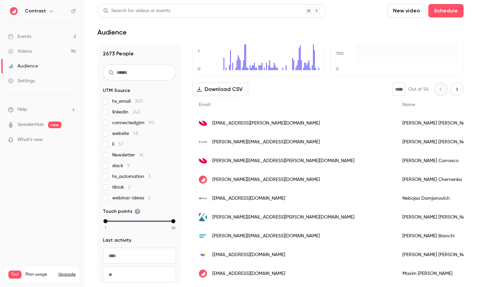
click at [27, 50] on div "Videos" at bounding box center [20, 51] width 24 height 7
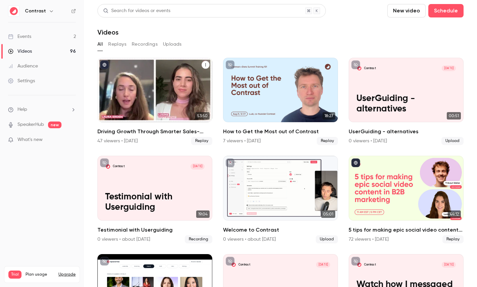
click at [168, 89] on div "Driving Growth Through Smarter Sales-Marketing Collaboration" at bounding box center [154, 90] width 115 height 65
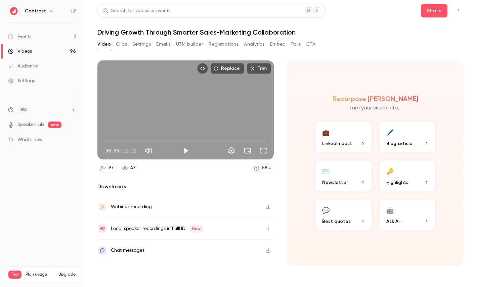
click at [215, 42] on button "Registrations" at bounding box center [224, 44] width 30 height 11
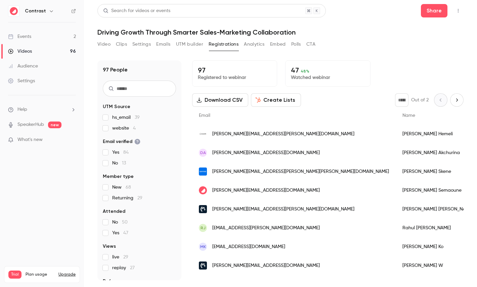
scroll to position [31, 0]
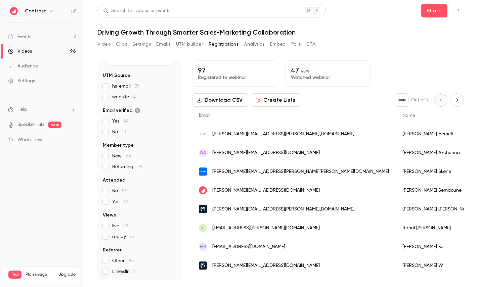
click at [267, 99] on button "Create Lists" at bounding box center [276, 99] width 50 height 13
click at [253, 40] on button "Analytics" at bounding box center [254, 44] width 21 height 11
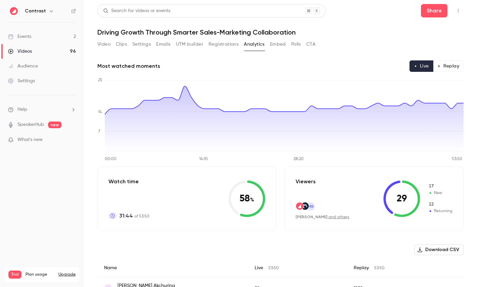
click at [446, 64] on button "Replay" at bounding box center [448, 65] width 31 height 11
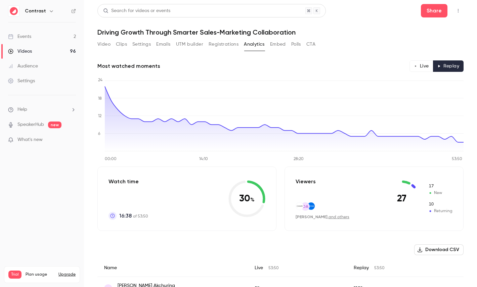
click at [419, 67] on button "Live" at bounding box center [422, 65] width 24 height 11
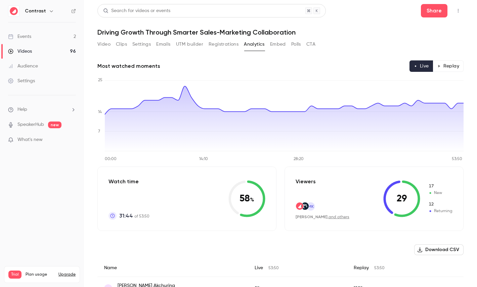
click at [293, 48] on button "Polls" at bounding box center [296, 44] width 10 height 11
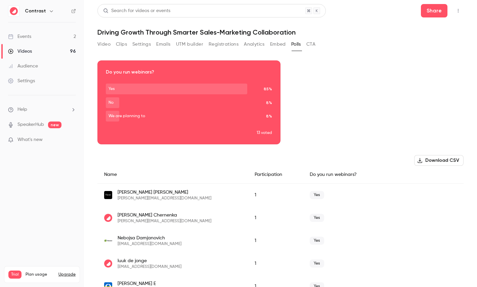
click at [311, 45] on button "CTA" at bounding box center [310, 44] width 9 height 11
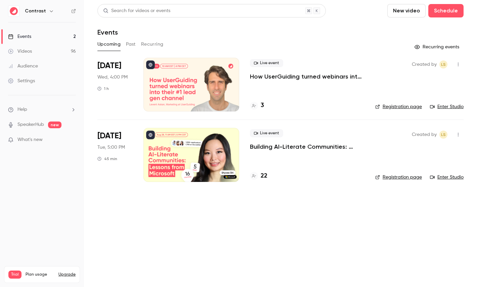
click at [45, 141] on p "What's new" at bounding box center [36, 139] width 57 height 7
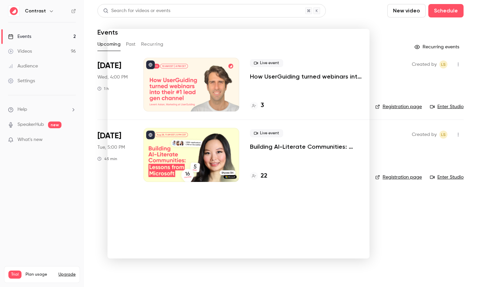
click at [49, 10] on div at bounding box center [238, 143] width 477 height 287
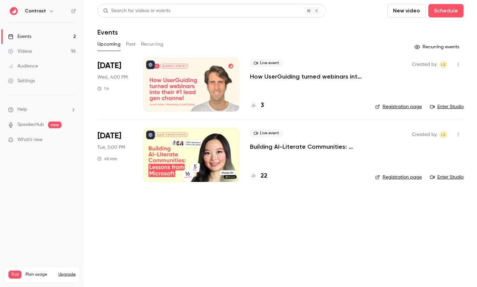
click at [49, 10] on icon "button" at bounding box center [51, 10] width 5 height 5
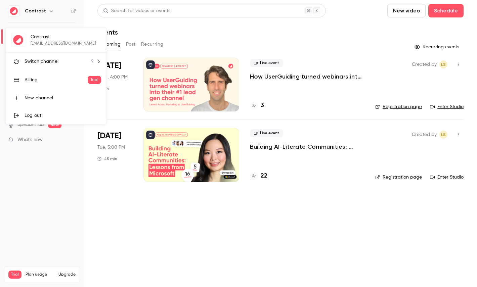
click at [70, 66] on li "Switch channel 9" at bounding box center [56, 62] width 101 height 18
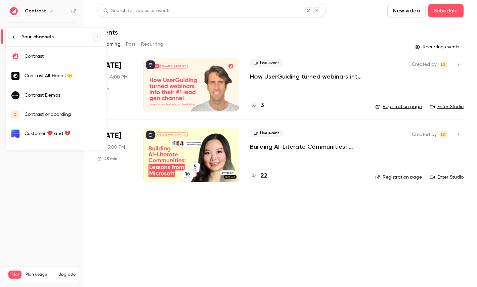
click at [73, 101] on link "Contrast Demos" at bounding box center [56, 95] width 101 height 19
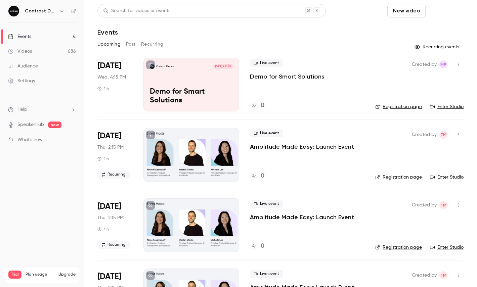
click at [445, 14] on button "Schedule" at bounding box center [445, 10] width 35 height 13
click at [429, 27] on div "One time event" at bounding box center [432, 29] width 51 height 7
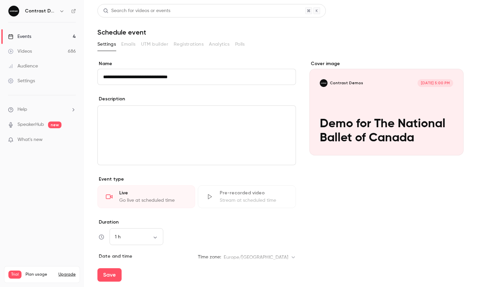
scroll to position [94, 0]
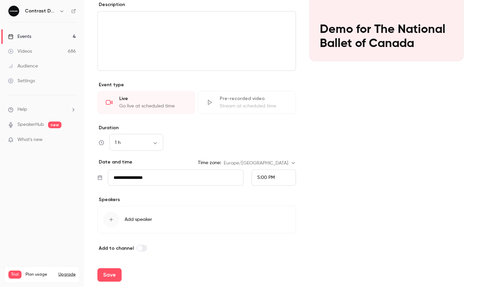
type input "**********"
click at [282, 178] on div "5:00 PM" at bounding box center [274, 178] width 44 height 16
click at [273, 149] on span "6:00 PM" at bounding box center [266, 150] width 18 height 5
click at [110, 274] on button "Save" at bounding box center [109, 275] width 24 height 13
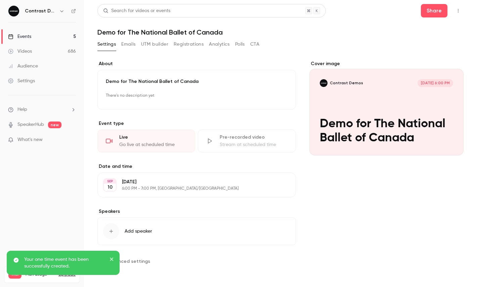
click at [458, 8] on button "button" at bounding box center [458, 10] width 11 height 11
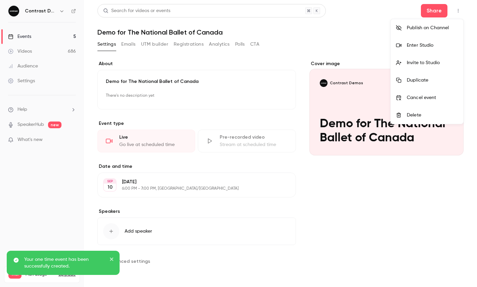
click at [415, 48] on div "Enter Studio" at bounding box center [432, 45] width 51 height 7
